Goal: Transaction & Acquisition: Purchase product/service

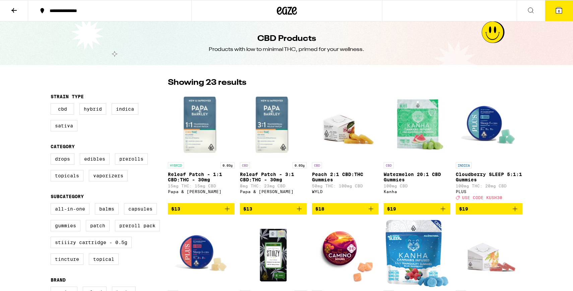
click at [288, 13] on icon at bounding box center [287, 11] width 10 height 8
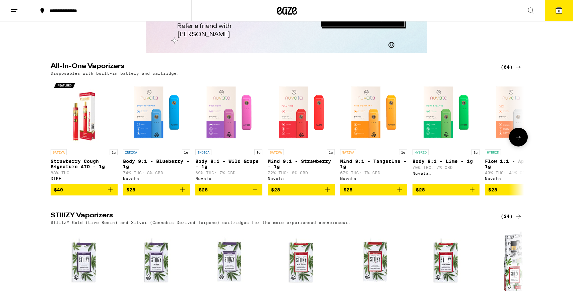
scroll to position [1183, 0]
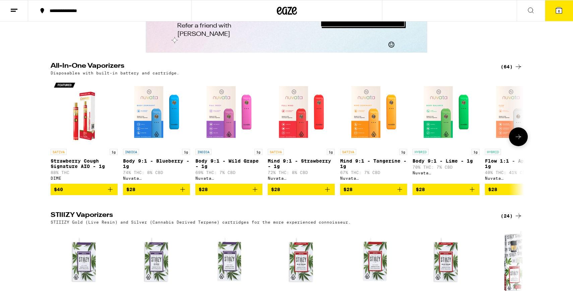
click at [110, 192] on icon "Add to bag" at bounding box center [110, 189] width 5 height 5
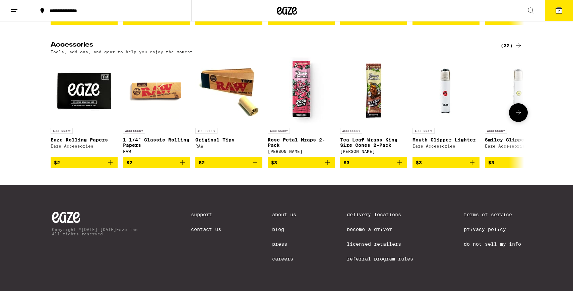
scroll to position [3115, 0]
click at [327, 160] on icon "Add to bag" at bounding box center [327, 162] width 5 height 5
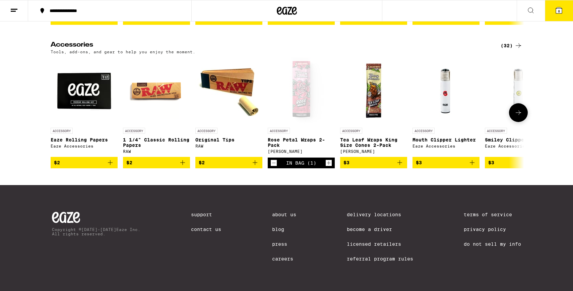
scroll to position [3088, 0]
click at [329, 167] on icon "Increment" at bounding box center [329, 163] width 6 height 8
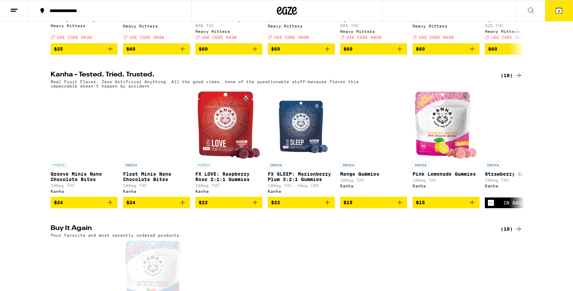
scroll to position [322, 0]
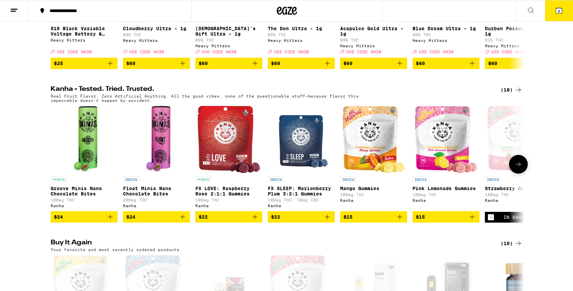
click at [221, 196] on p "FX LOVE: Raspberry Rose 2:1:1 Gummies" at bounding box center [228, 191] width 67 height 11
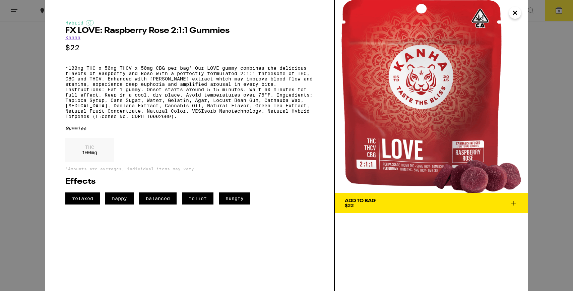
click at [516, 14] on icon "Close" at bounding box center [515, 13] width 8 height 10
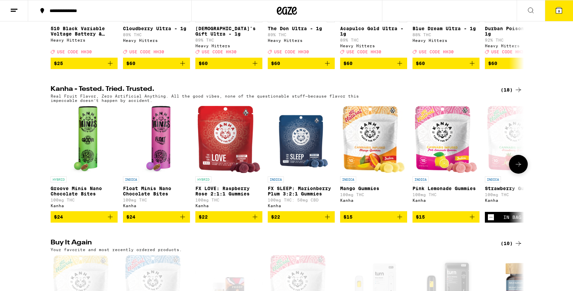
click at [257, 221] on icon "Add to bag" at bounding box center [255, 217] width 8 height 8
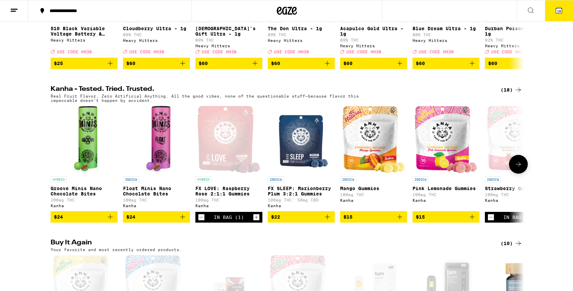
click at [257, 221] on icon "Increment" at bounding box center [256, 217] width 6 height 8
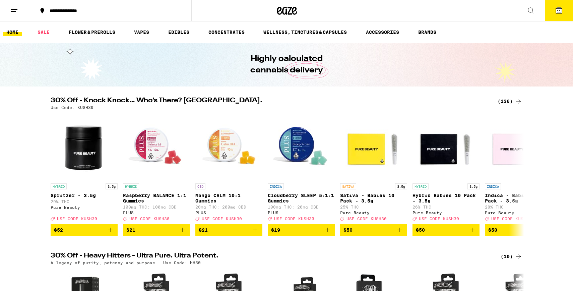
click at [561, 12] on icon at bounding box center [559, 10] width 6 height 6
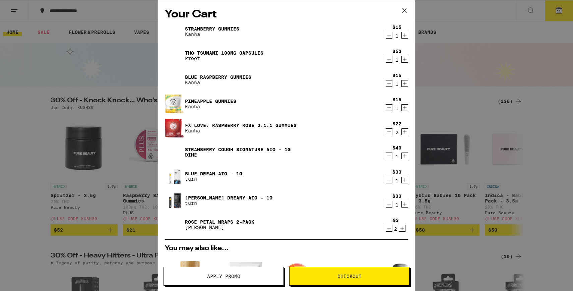
click at [390, 180] on icon "Decrement" at bounding box center [389, 180] width 6 height 8
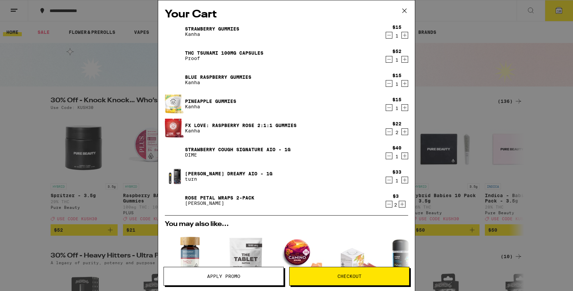
click at [390, 180] on icon "Decrement" at bounding box center [389, 180] width 6 height 8
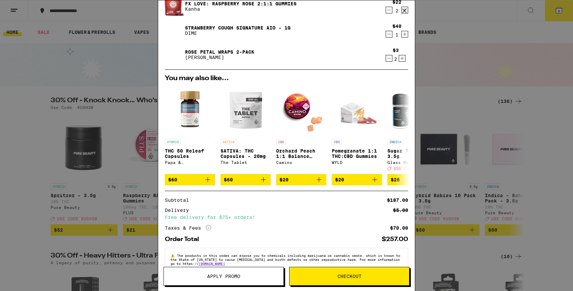
scroll to position [123, 0]
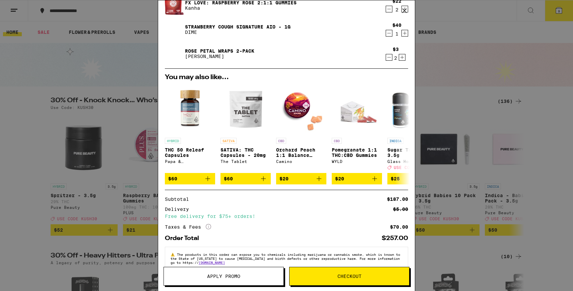
click at [360, 279] on span "Checkout" at bounding box center [350, 276] width 24 height 5
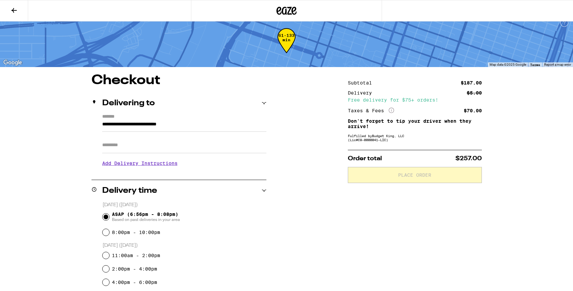
scroll to position [8, 0]
click at [148, 152] on input "Apt/Suite" at bounding box center [184, 145] width 164 height 16
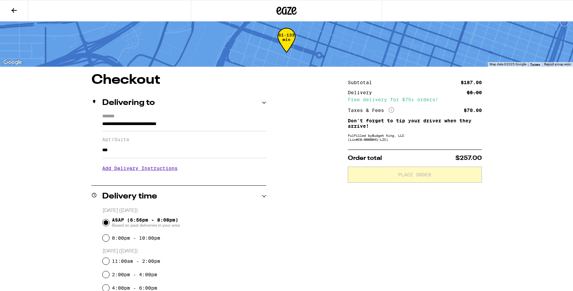
type input "***"
click at [146, 173] on h3 "Add Delivery Instructions" at bounding box center [184, 168] width 164 height 15
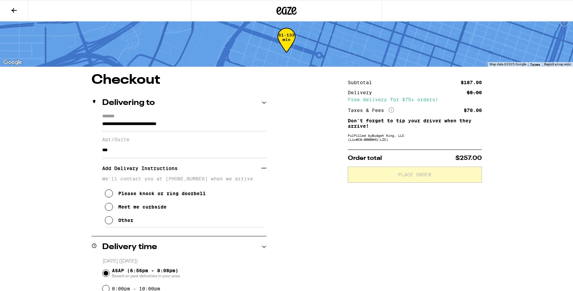
click at [108, 211] on icon at bounding box center [109, 207] width 8 height 8
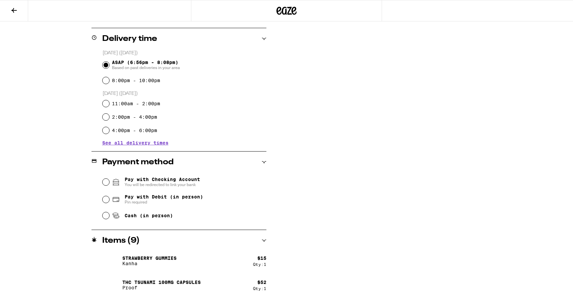
scroll to position [217, 0]
click at [107, 201] on input "Pay with Debit (in person) Pin required" at bounding box center [106, 198] width 7 height 7
radio input "true"
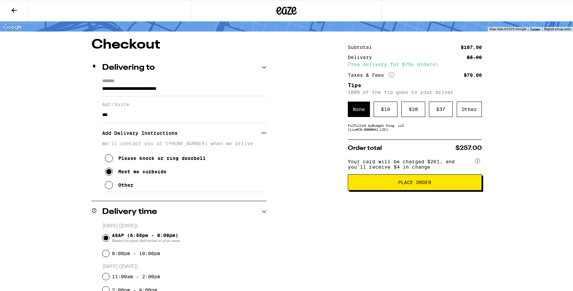
scroll to position [0, 0]
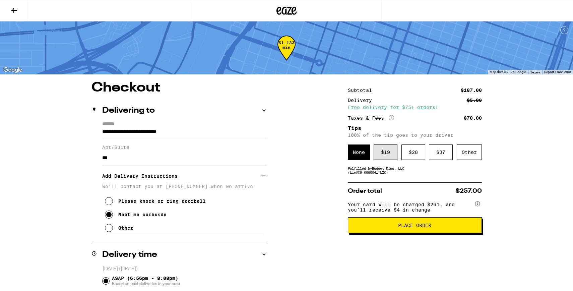
click at [388, 156] on div "$ 19" at bounding box center [386, 152] width 24 height 15
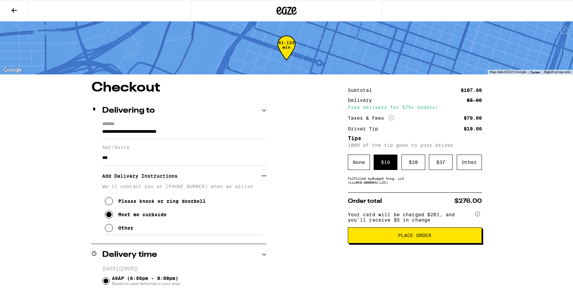
click at [403, 238] on span "Place Order" at bounding box center [414, 235] width 33 height 5
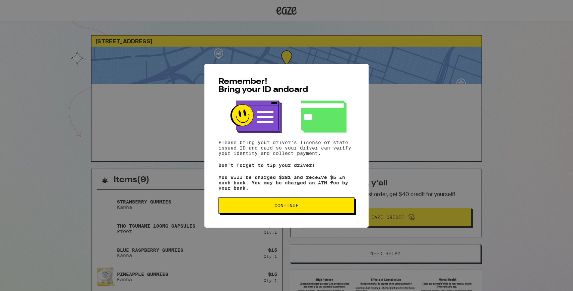
click at [290, 208] on span "Continue" at bounding box center [287, 205] width 24 height 5
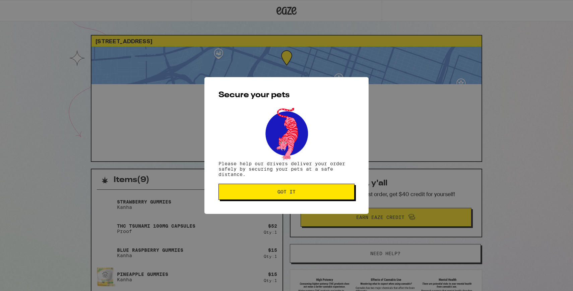
click at [292, 194] on span "Got it" at bounding box center [287, 191] width 18 height 5
